Goal: Task Accomplishment & Management: Complete application form

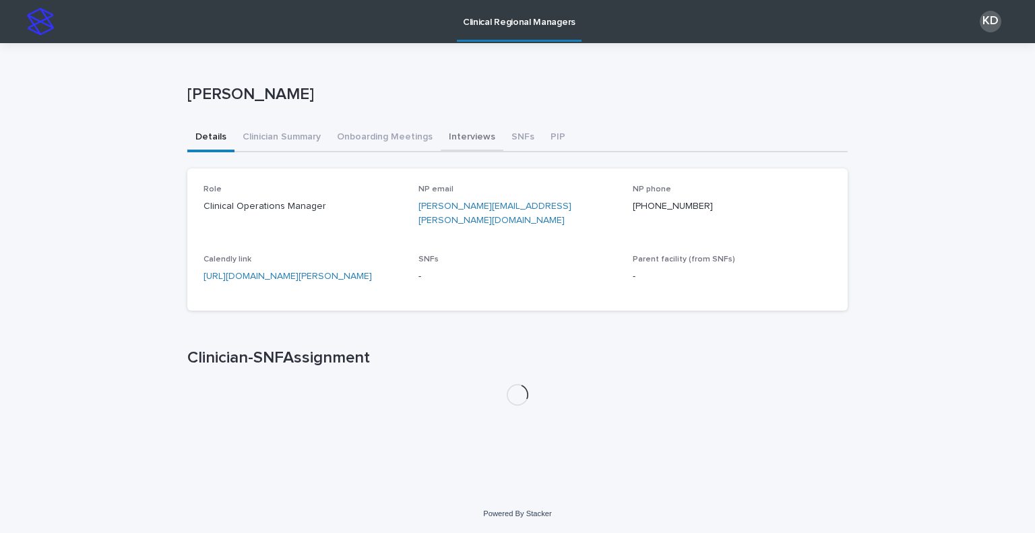
click at [492, 129] on button "Interviews" at bounding box center [471, 138] width 63 height 28
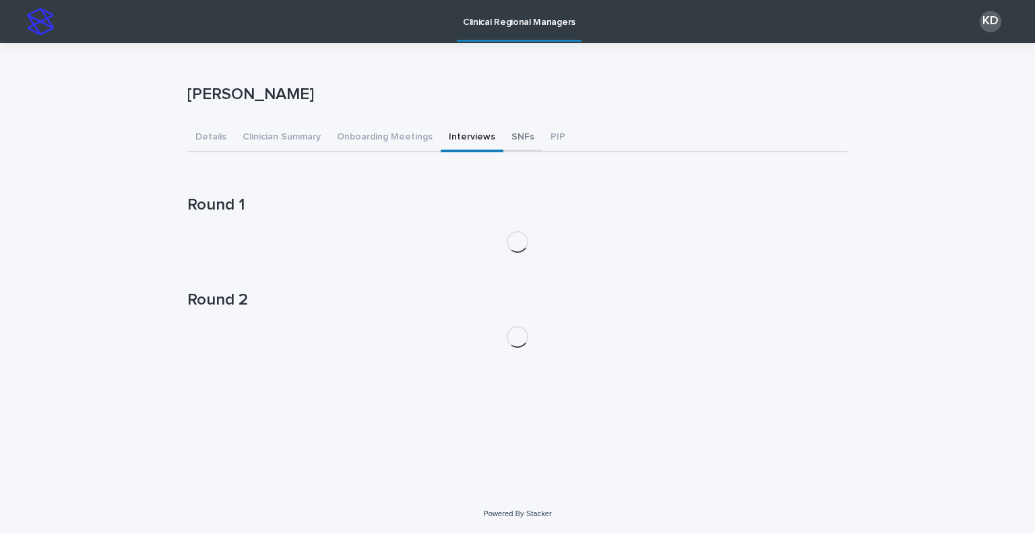
click at [503, 131] on button "SNFs" at bounding box center [522, 138] width 39 height 28
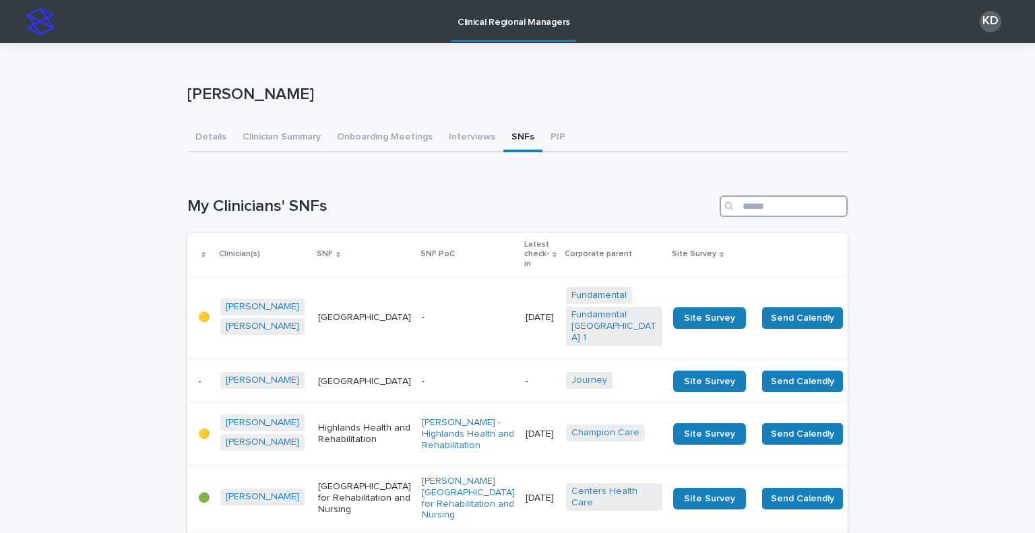
click at [786, 215] on input "Search" at bounding box center [783, 206] width 128 height 22
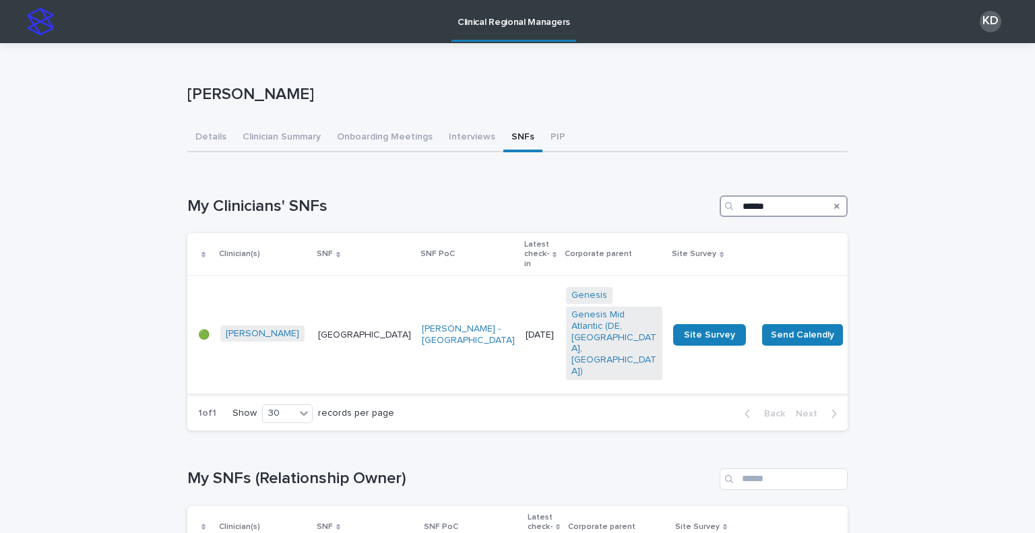
type input "******"
click at [520, 339] on td "[DATE]" at bounding box center [540, 335] width 40 height 118
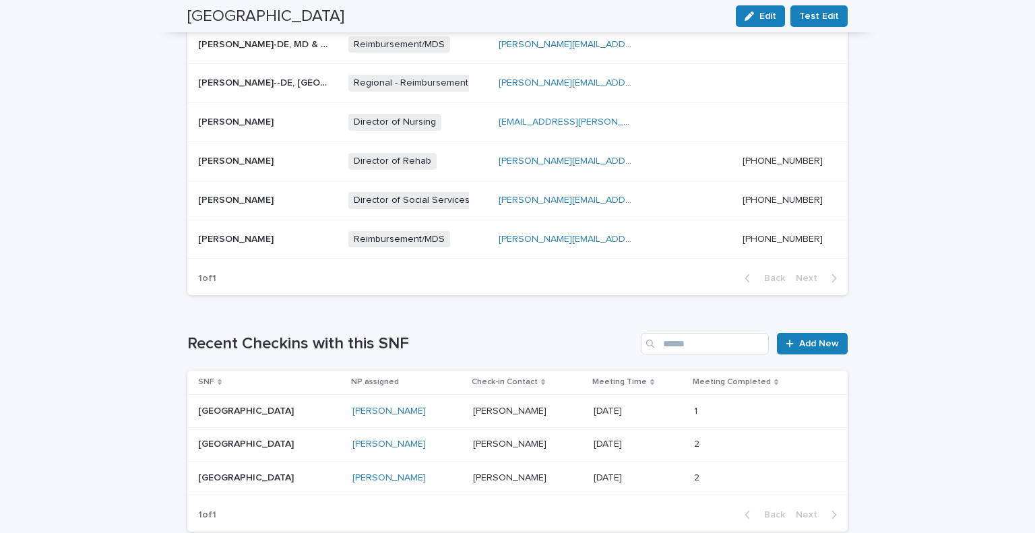
scroll to position [799, 0]
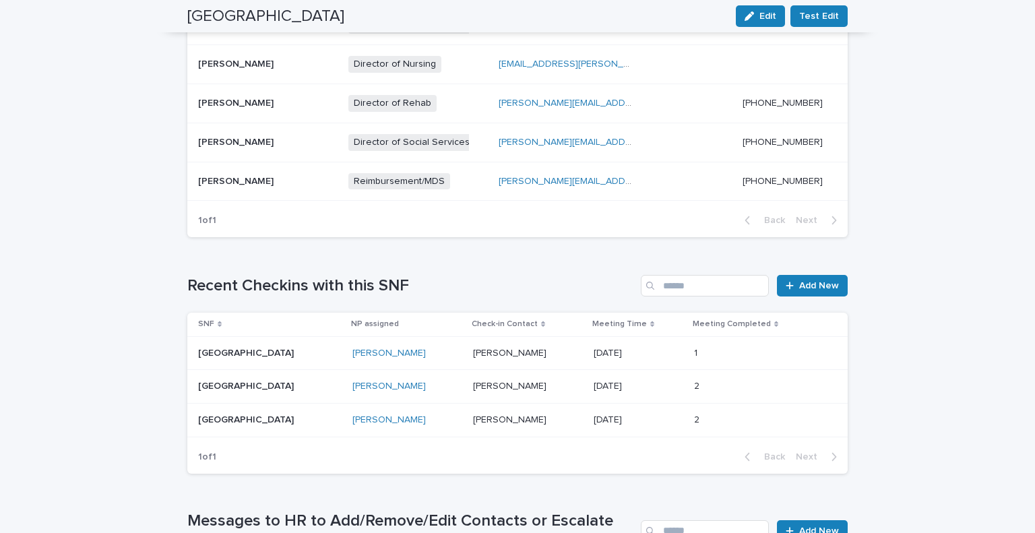
click at [548, 345] on div "[PERSON_NAME] [PERSON_NAME]" at bounding box center [528, 353] width 110 height 22
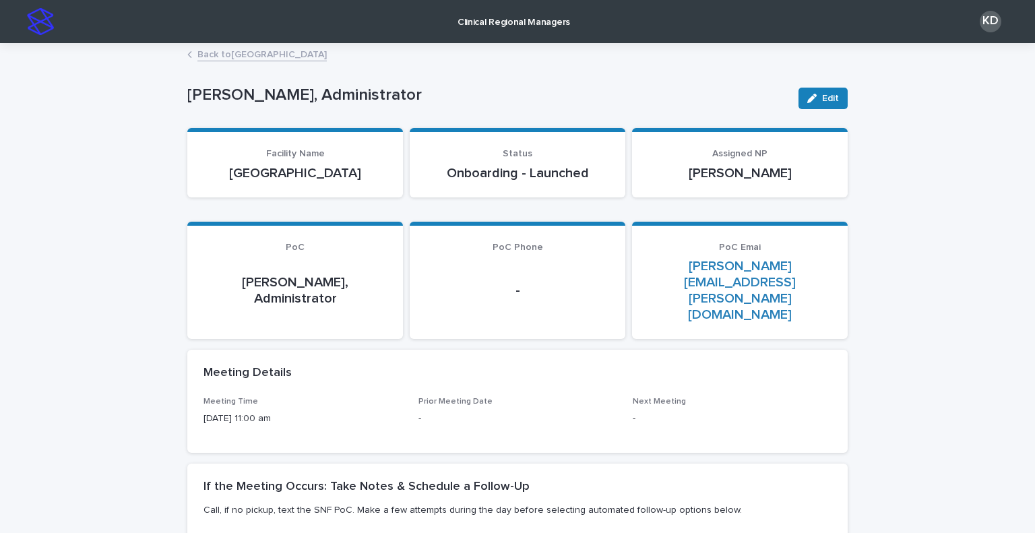
click at [261, 51] on link "Back to [GEOGRAPHIC_DATA]" at bounding box center [261, 53] width 129 height 15
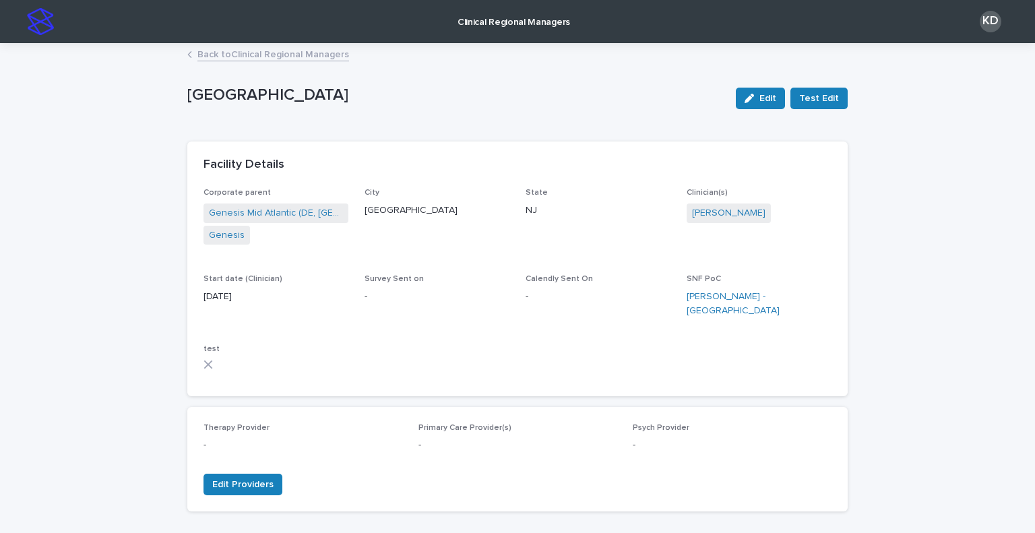
click at [216, 51] on link "Back to Clinical Regional Managers" at bounding box center [273, 53] width 152 height 15
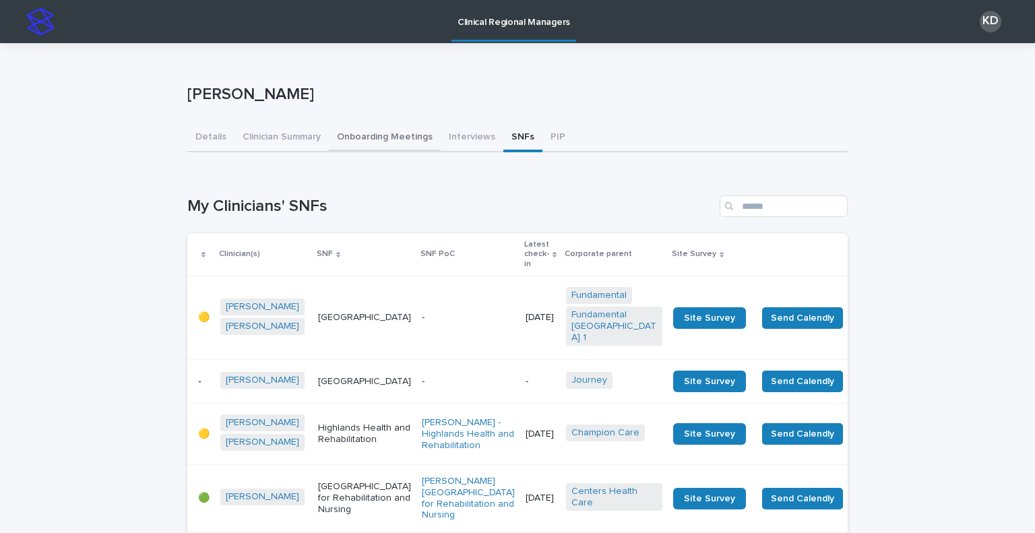
click at [356, 137] on button "Onboarding Meetings" at bounding box center [385, 138] width 112 height 28
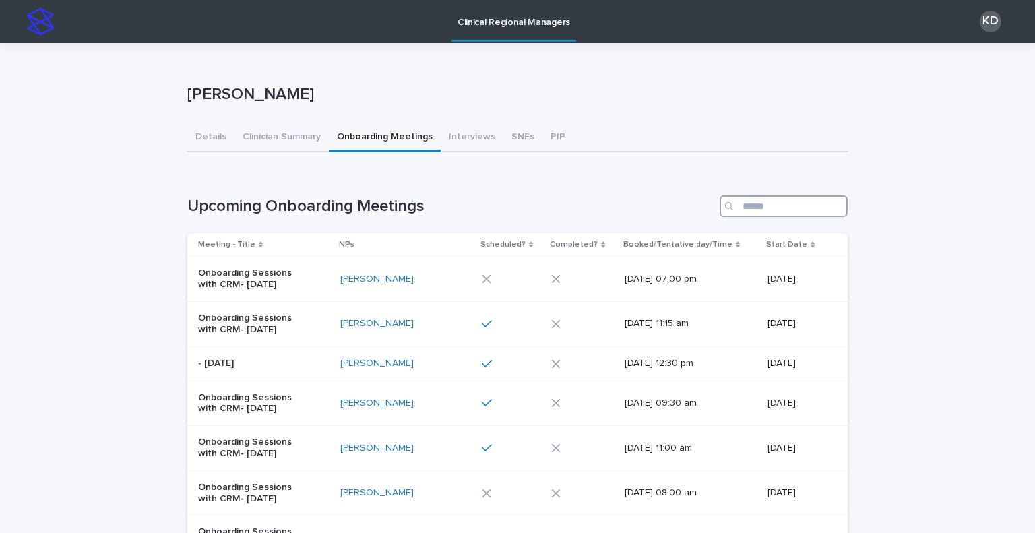
click at [814, 197] on input "Search" at bounding box center [783, 206] width 128 height 22
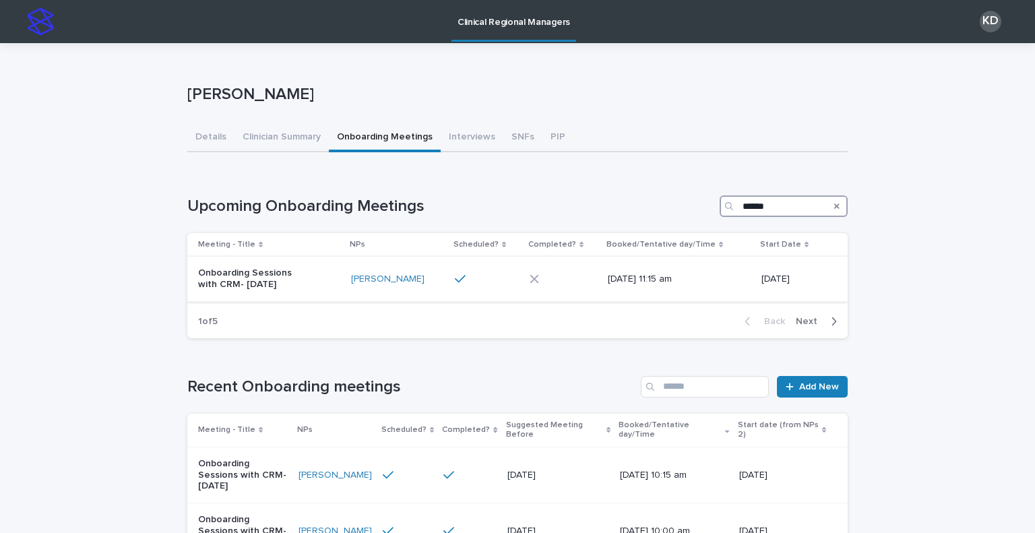
type input "******"
click at [267, 280] on p "Onboarding Sessions with CRM- [DATE]" at bounding box center [254, 278] width 112 height 23
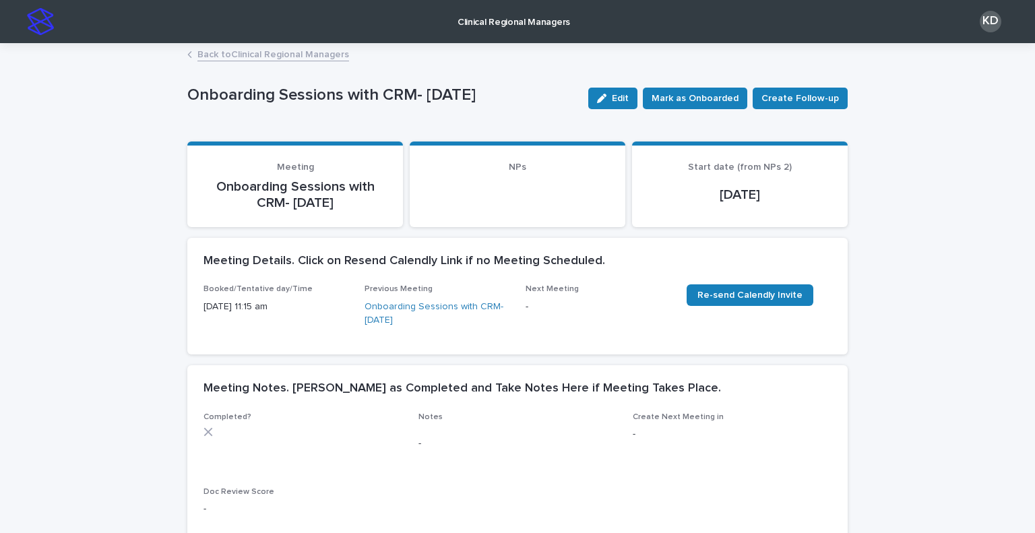
click at [628, 110] on div "Edit [PERSON_NAME] as Onboarded Create Follow-up" at bounding box center [715, 98] width 265 height 54
drag, startPoint x: 619, startPoint y: 97, endPoint x: 331, endPoint y: 363, distance: 391.8
click at [617, 99] on span "Edit" at bounding box center [620, 98] width 17 height 9
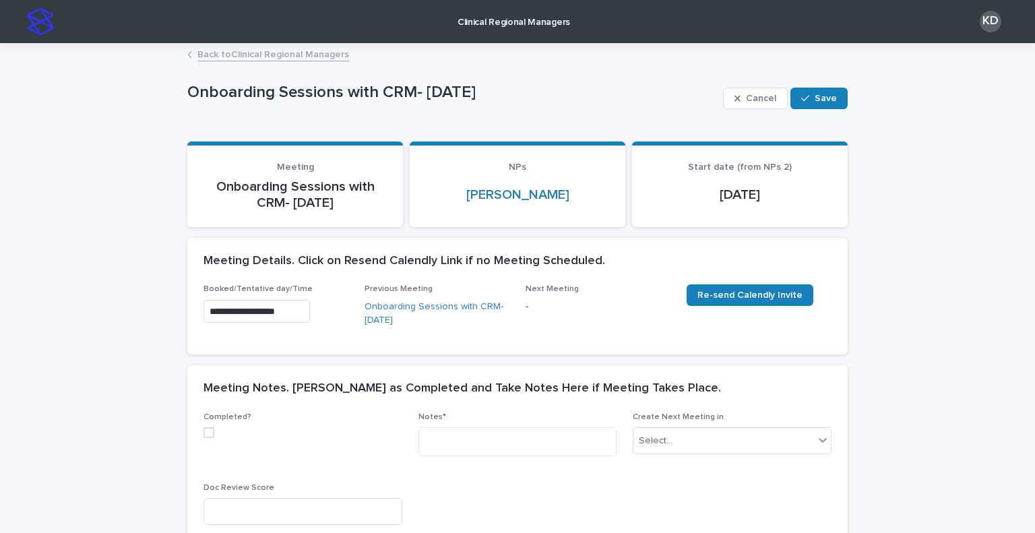
click at [203, 438] on div "Completed?" at bounding box center [302, 430] width 199 height 36
click at [203, 436] on span at bounding box center [208, 432] width 11 height 11
click at [490, 438] on textarea at bounding box center [517, 441] width 199 height 29
paste textarea "**********"
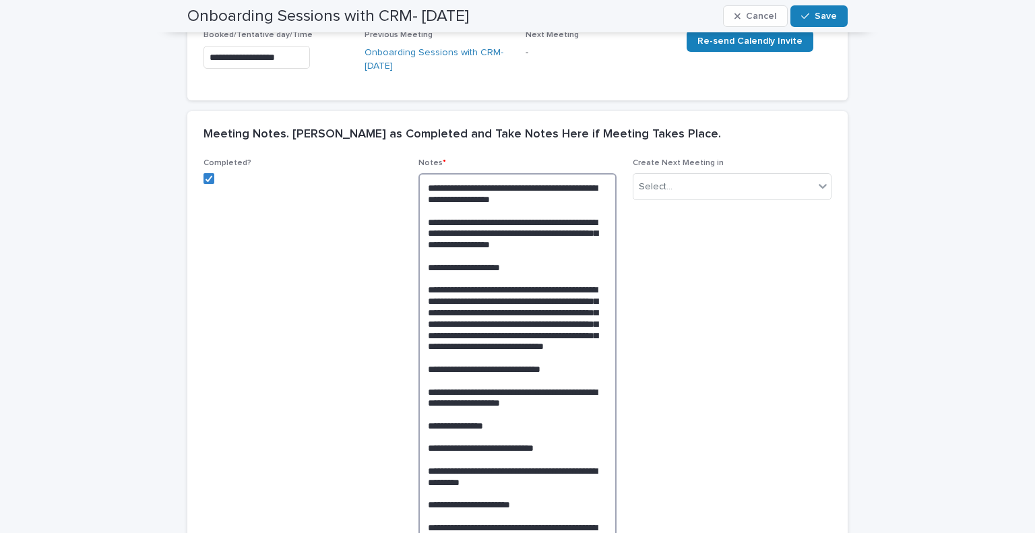
scroll to position [85, 0]
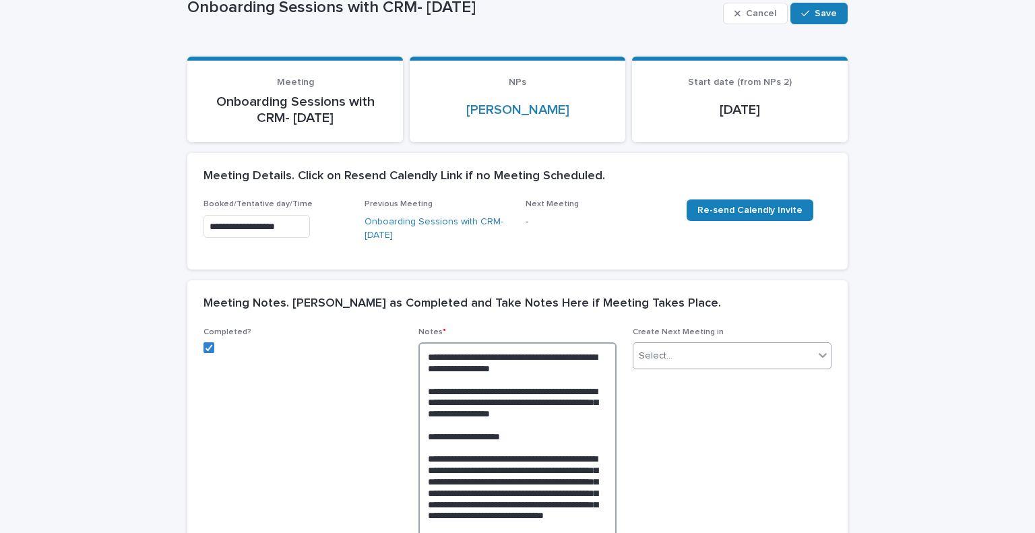
type textarea "**********"
click at [714, 367] on div "Select..." at bounding box center [731, 355] width 199 height 27
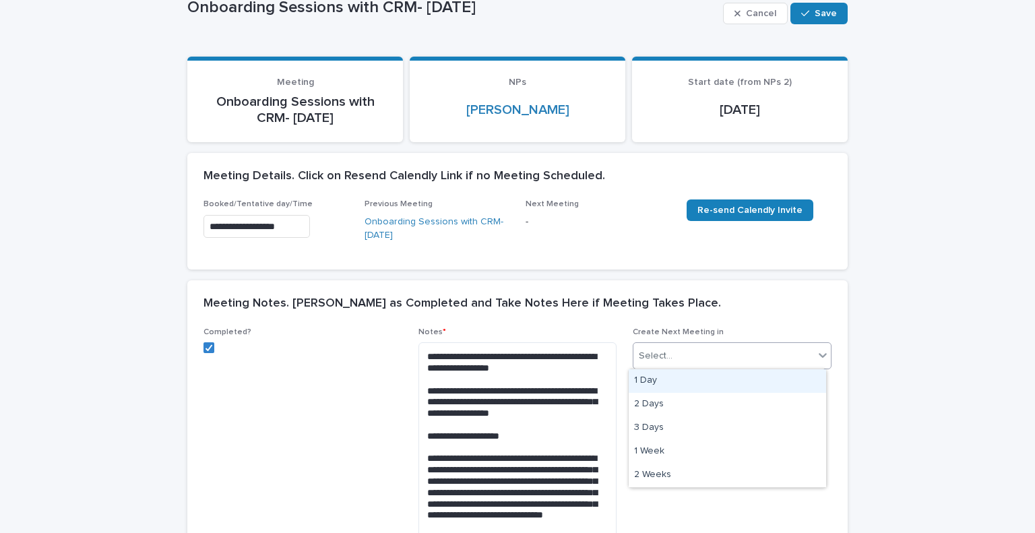
click at [725, 303] on div "Meeting Notes. [PERSON_NAME] as Completed and Take Notes Here if Meeting Takes …" at bounding box center [514, 303] width 622 height 15
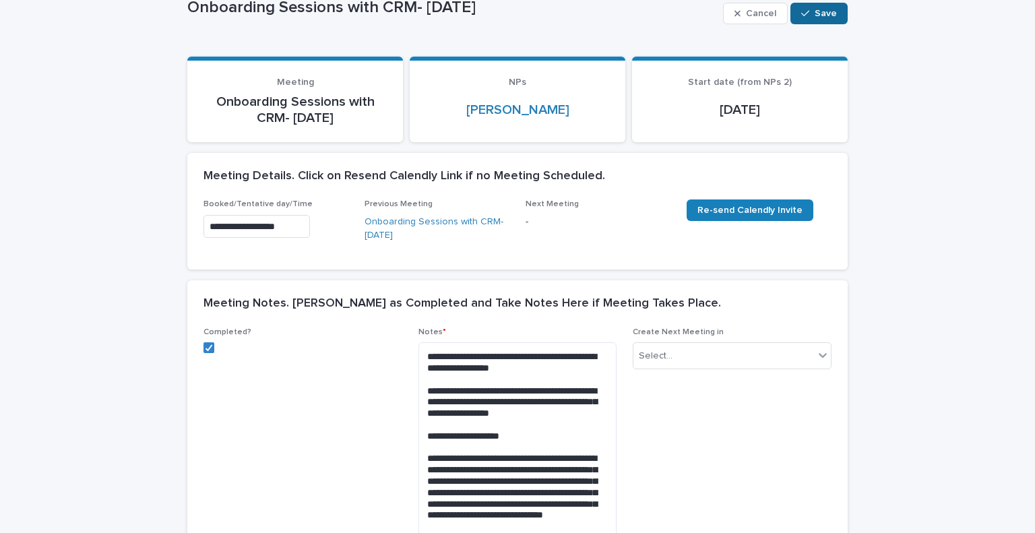
click at [824, 15] on span "Save" at bounding box center [825, 13] width 22 height 9
